Goal: Navigation & Orientation: Find specific page/section

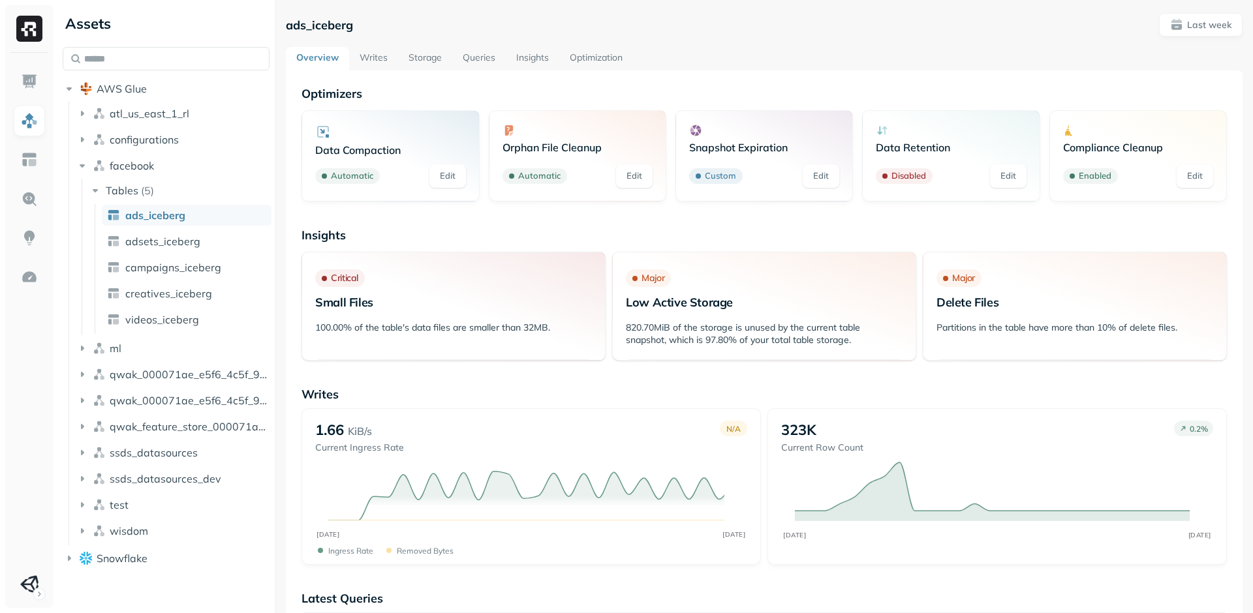
scroll to position [4, 0]
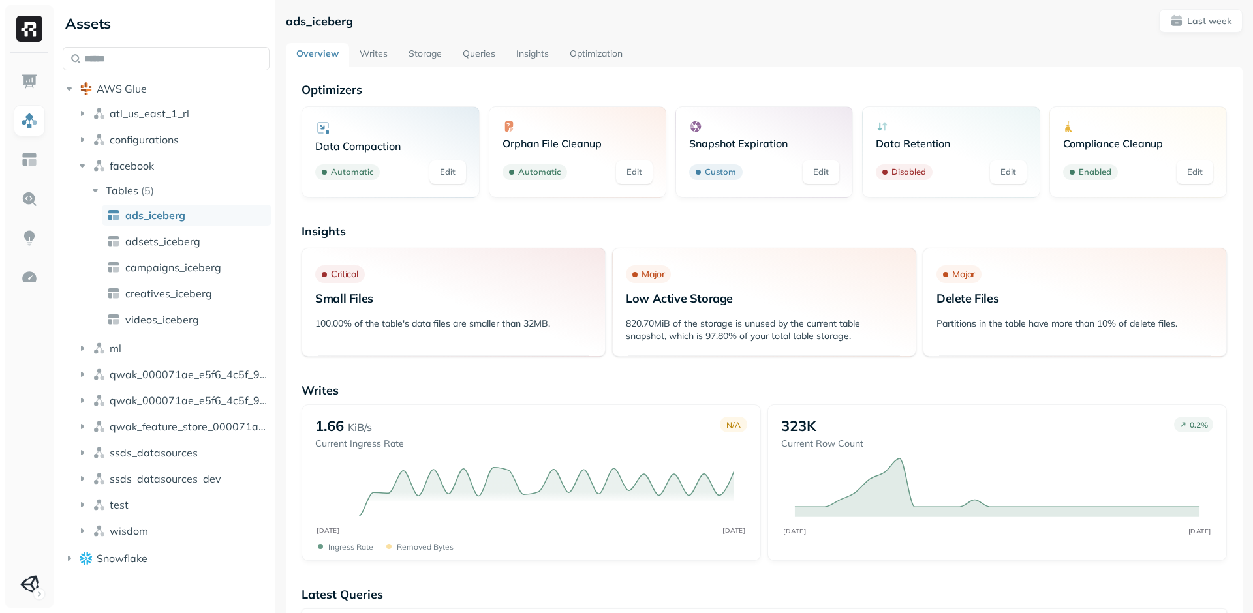
click at [600, 57] on link "Optimization" at bounding box center [596, 54] width 74 height 23
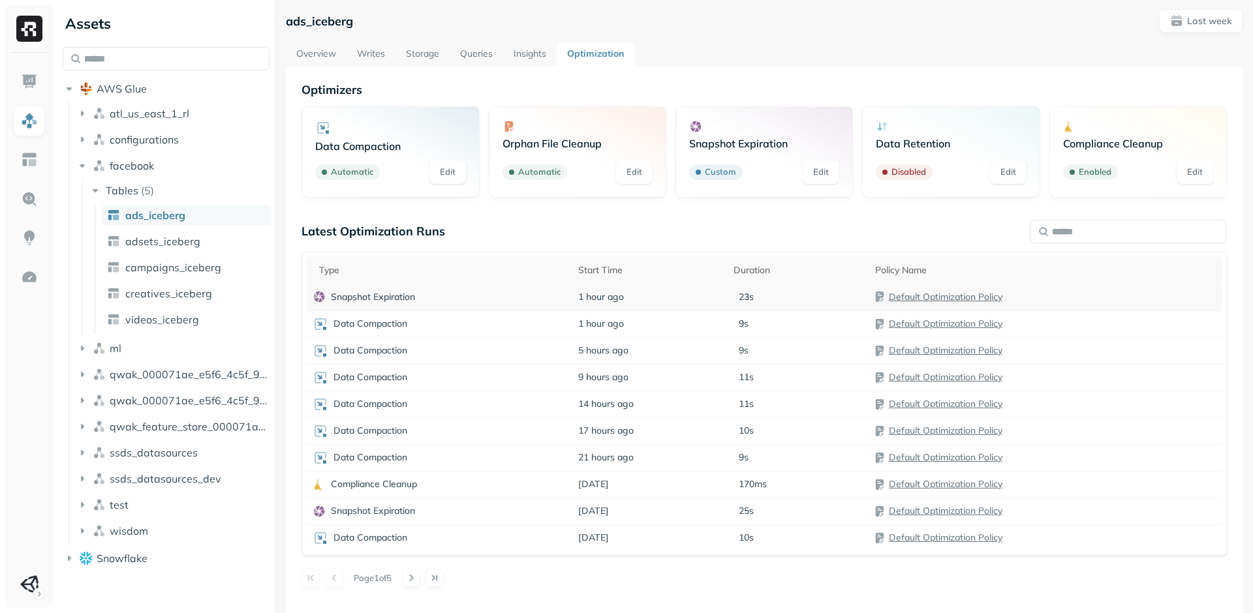
click at [401, 294] on p "Snapshot Expiration" at bounding box center [373, 297] width 84 height 12
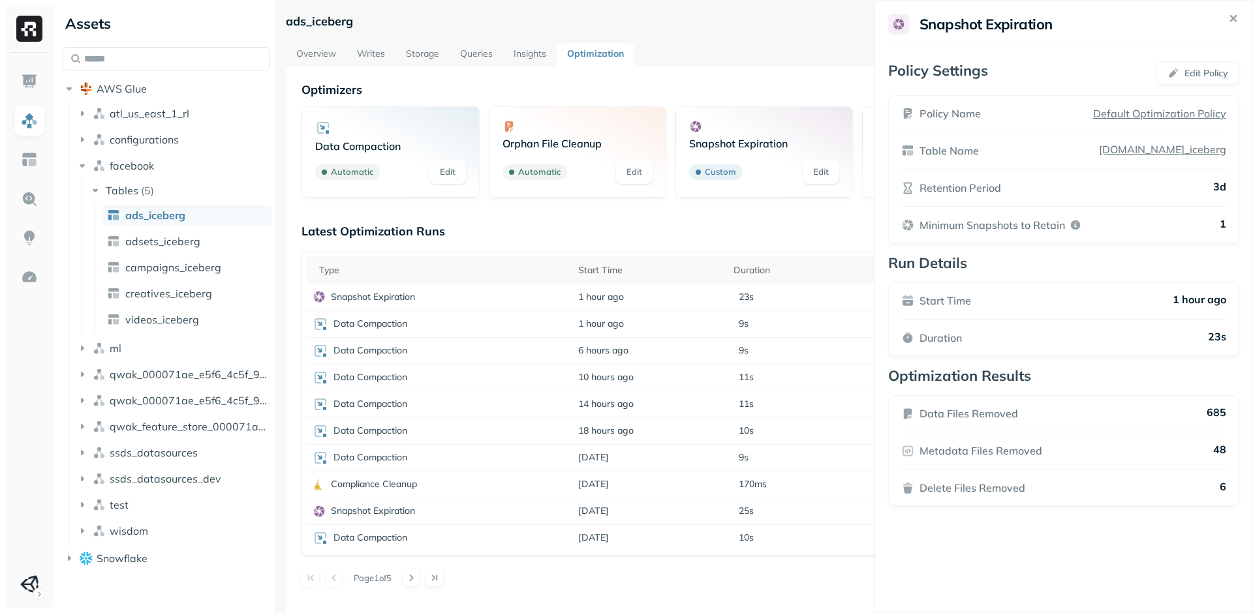
click at [1231, 20] on icon at bounding box center [1233, 18] width 5 height 5
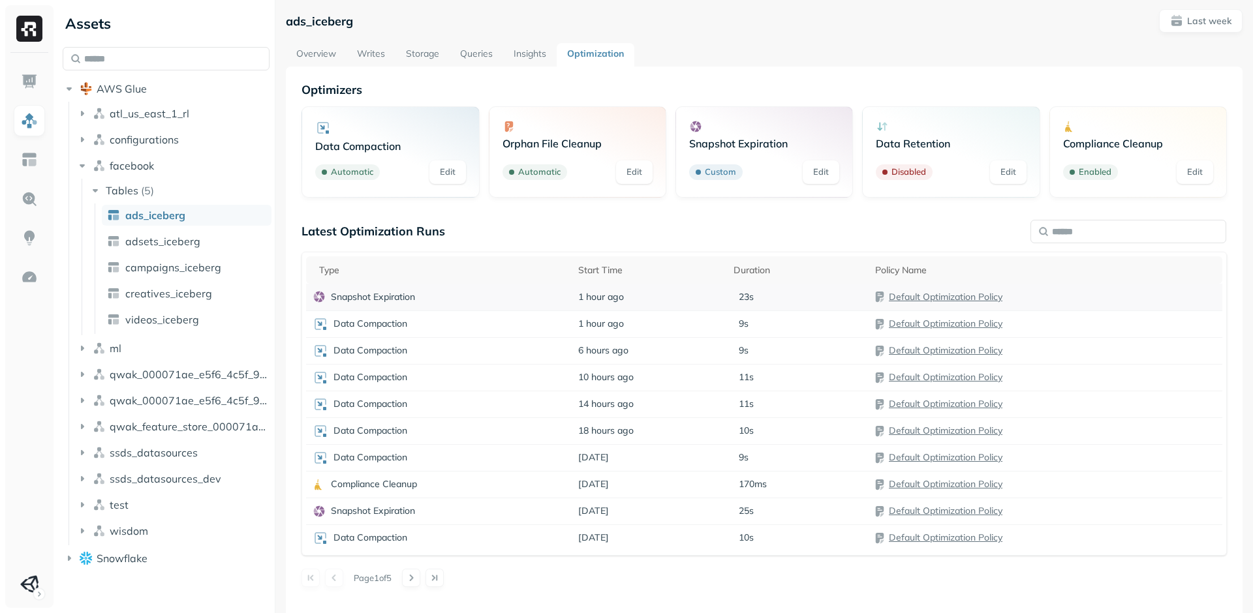
click at [519, 300] on div "Snapshot Expiration" at bounding box center [439, 296] width 252 height 13
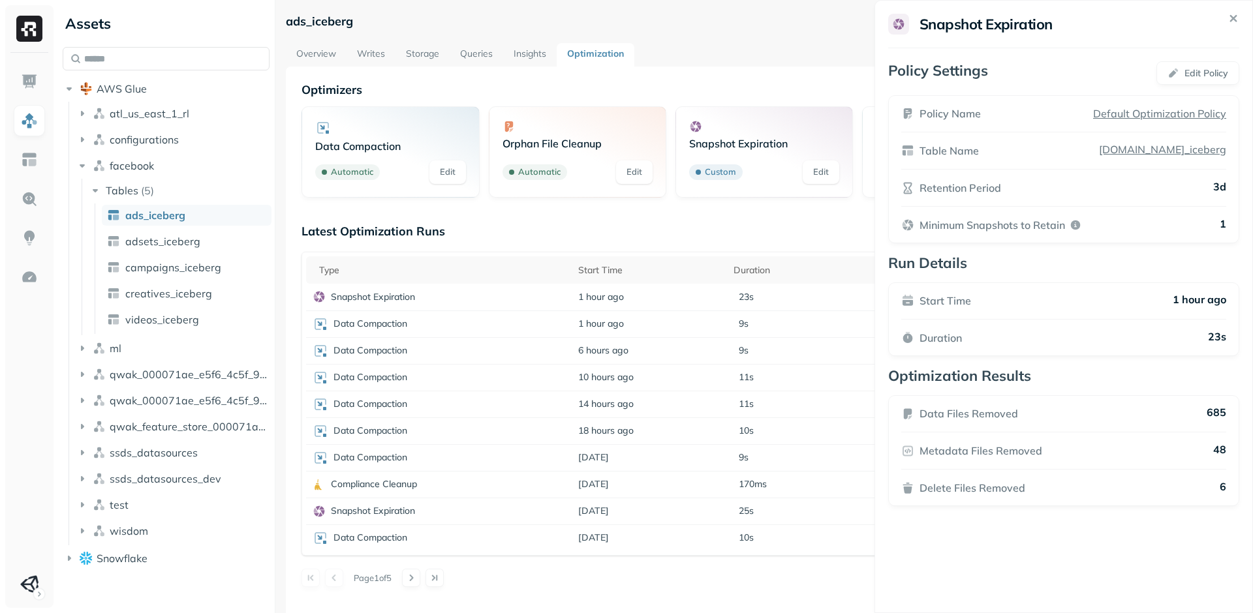
click at [1236, 16] on icon at bounding box center [1233, 18] width 5 height 5
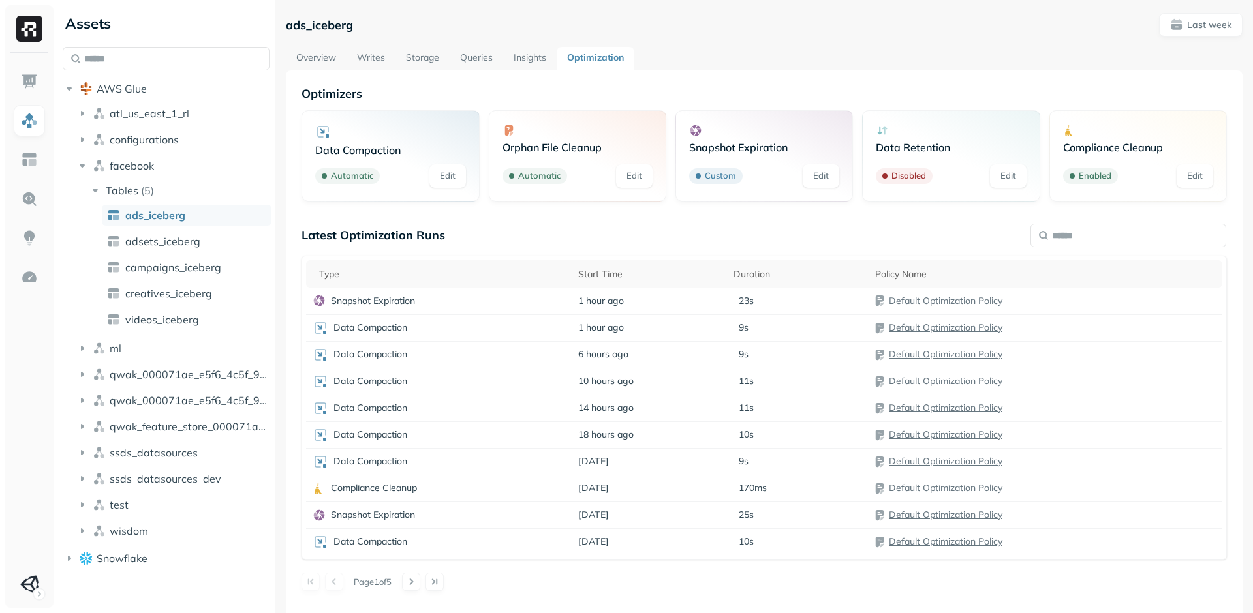
click at [530, 63] on link "Insights" at bounding box center [530, 58] width 54 height 23
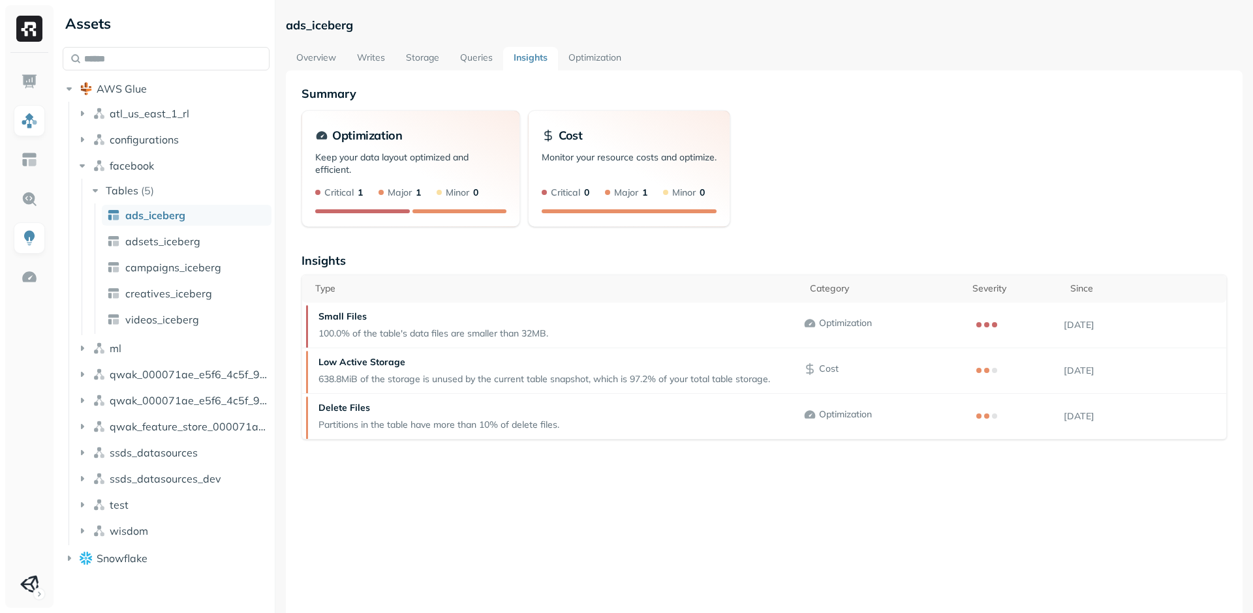
click at [483, 54] on link "Queries" at bounding box center [477, 58] width 54 height 23
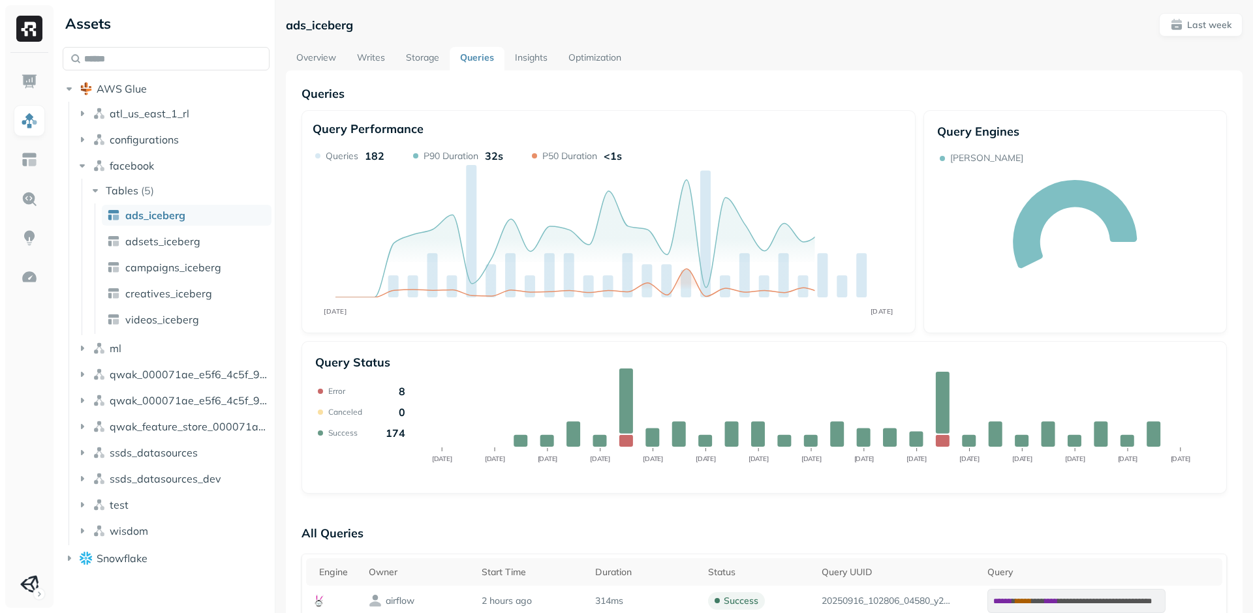
click at [429, 57] on link "Storage" at bounding box center [422, 58] width 54 height 23
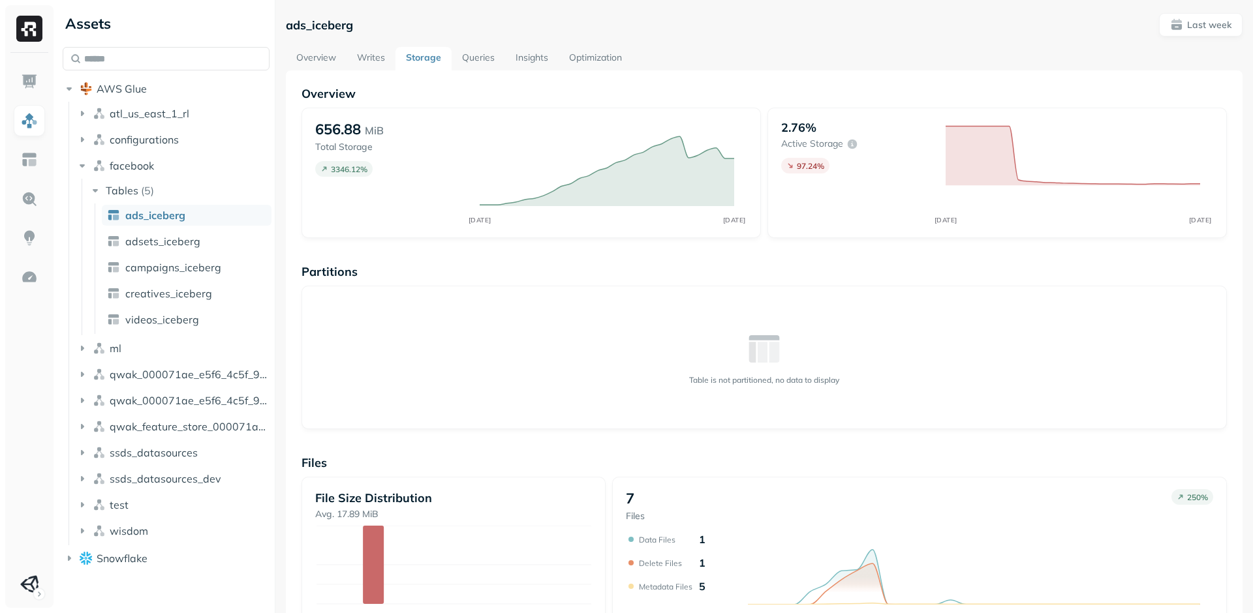
click at [311, 58] on link "Overview" at bounding box center [316, 58] width 61 height 23
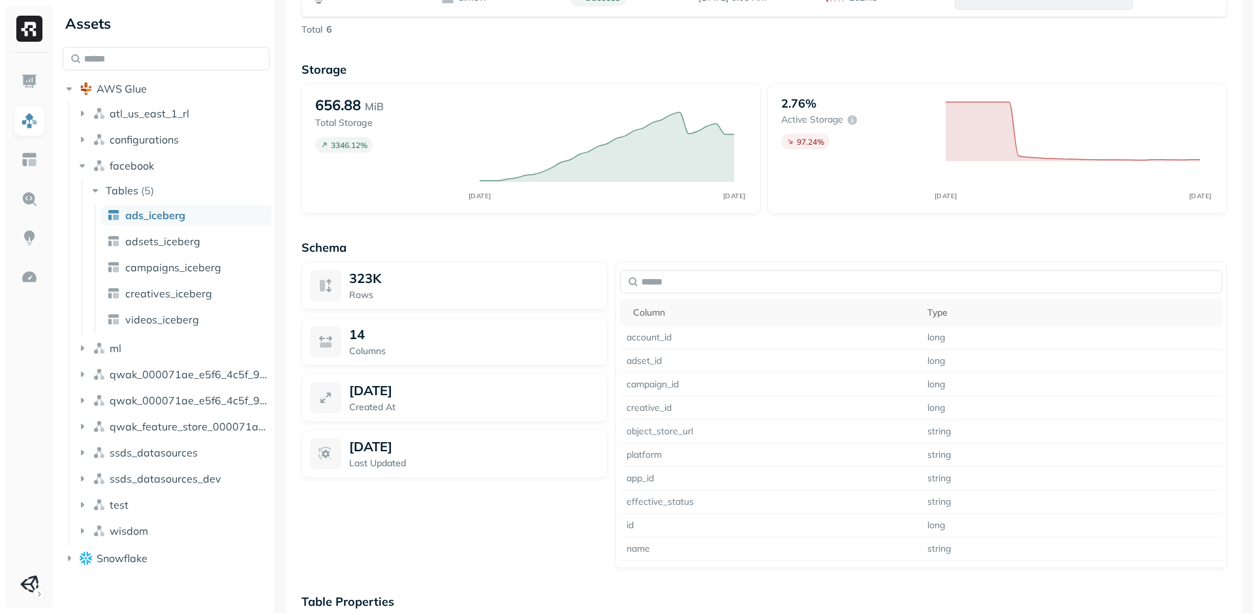
scroll to position [957, 0]
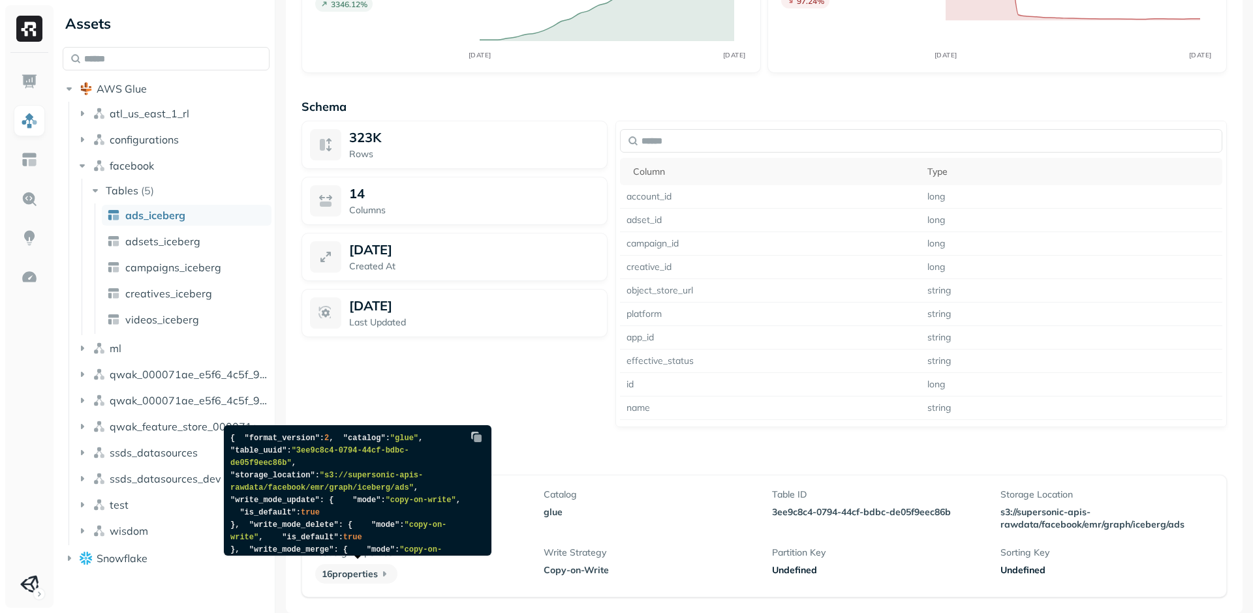
click at [389, 572] on icon at bounding box center [384, 574] width 13 height 13
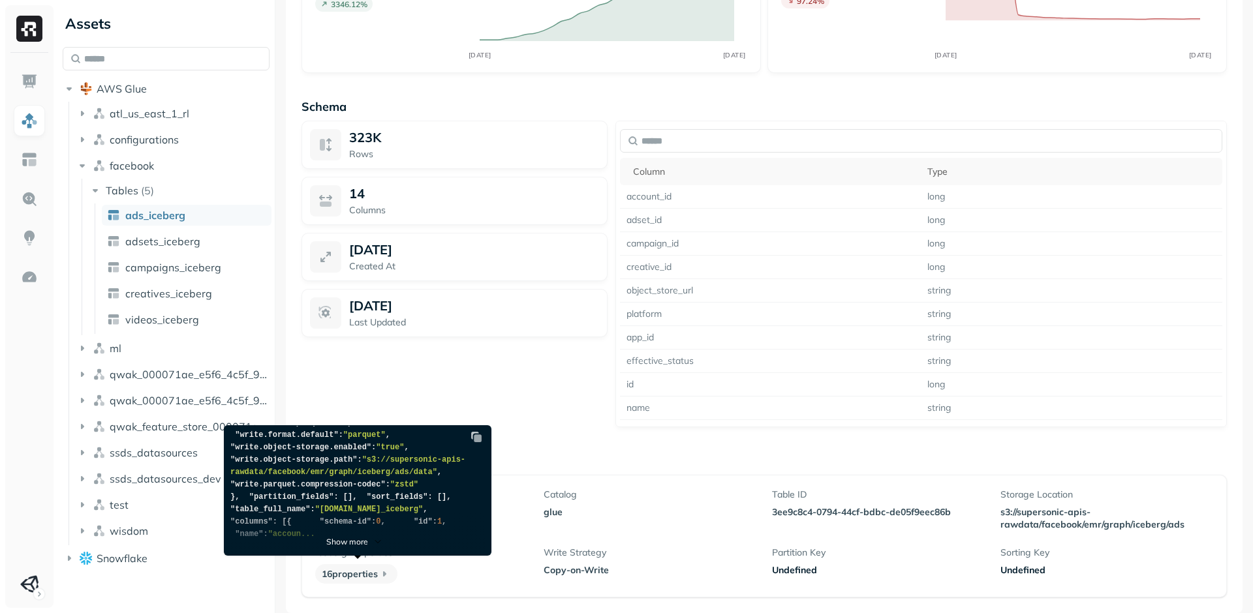
scroll to position [363, 0]
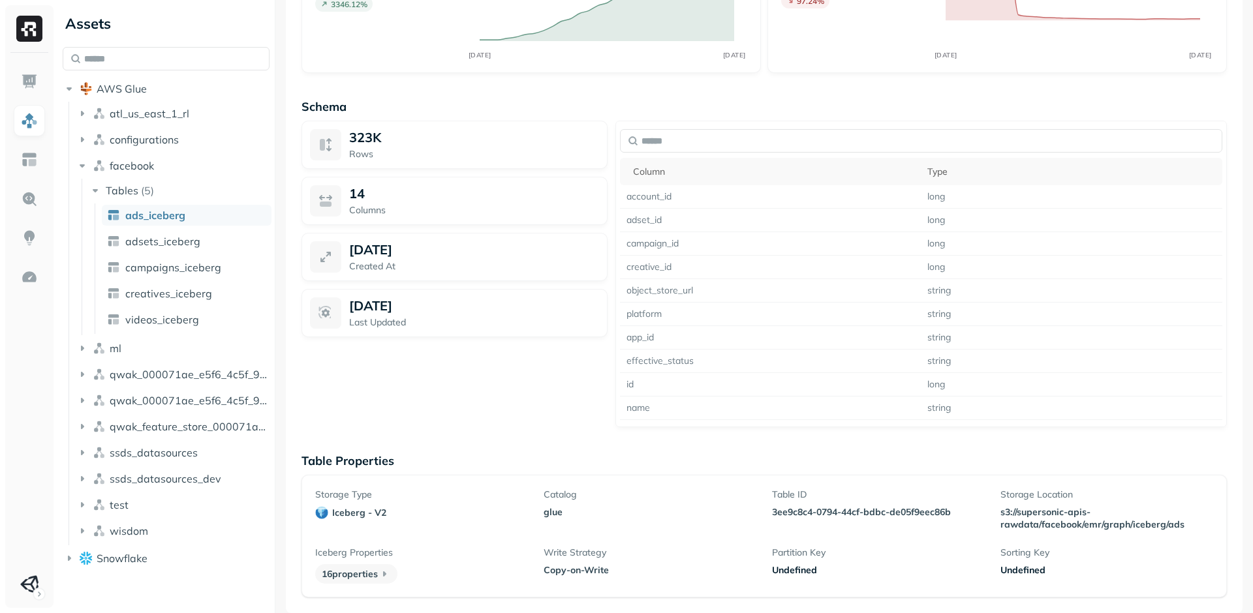
click at [85, 457] on icon "button" at bounding box center [82, 452] width 13 height 13
click at [123, 474] on span "Tables" at bounding box center [122, 477] width 33 height 13
click at [161, 534] on span "wisdom_analytics" at bounding box center [169, 528] width 88 height 13
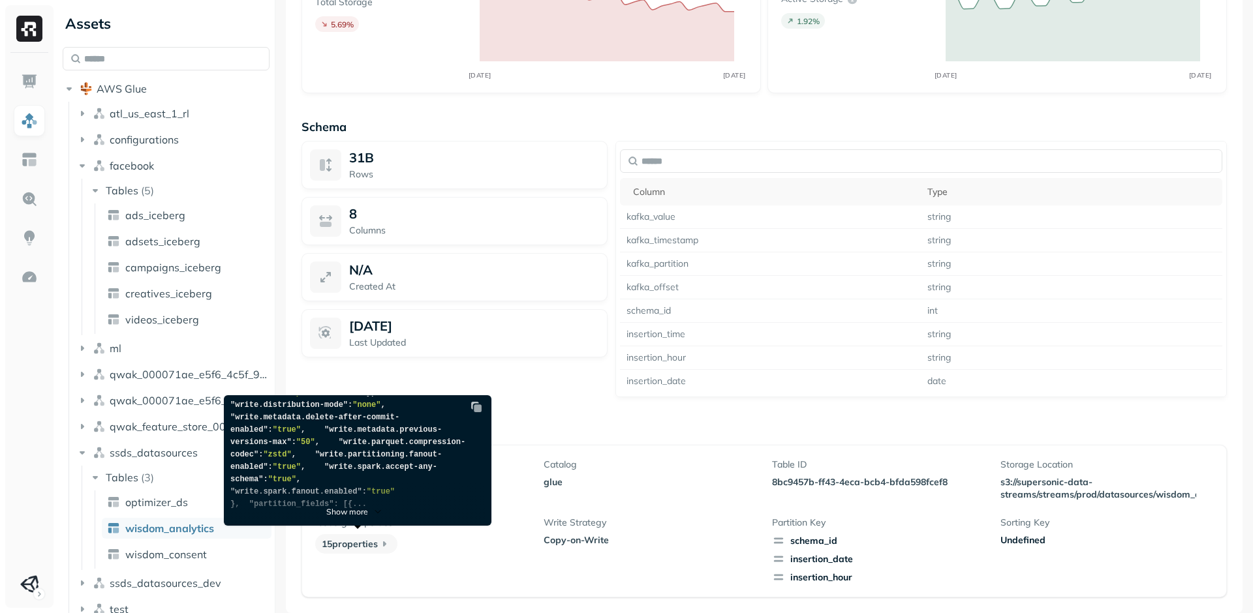
scroll to position [258, 0]
